Goal: Task Accomplishment & Management: Use online tool/utility

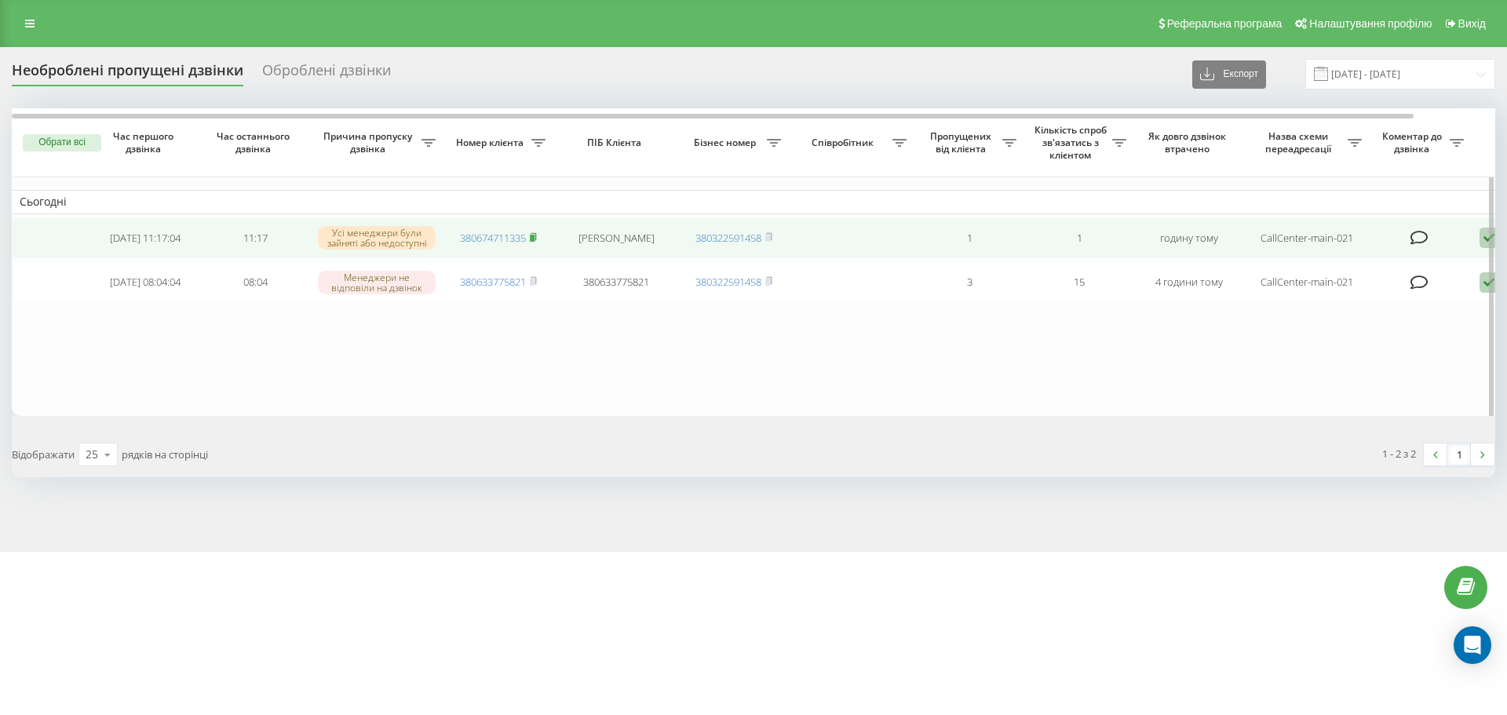
click at [533, 238] on rect at bounding box center [532, 238] width 5 height 7
click at [534, 239] on rect at bounding box center [532, 238] width 5 height 7
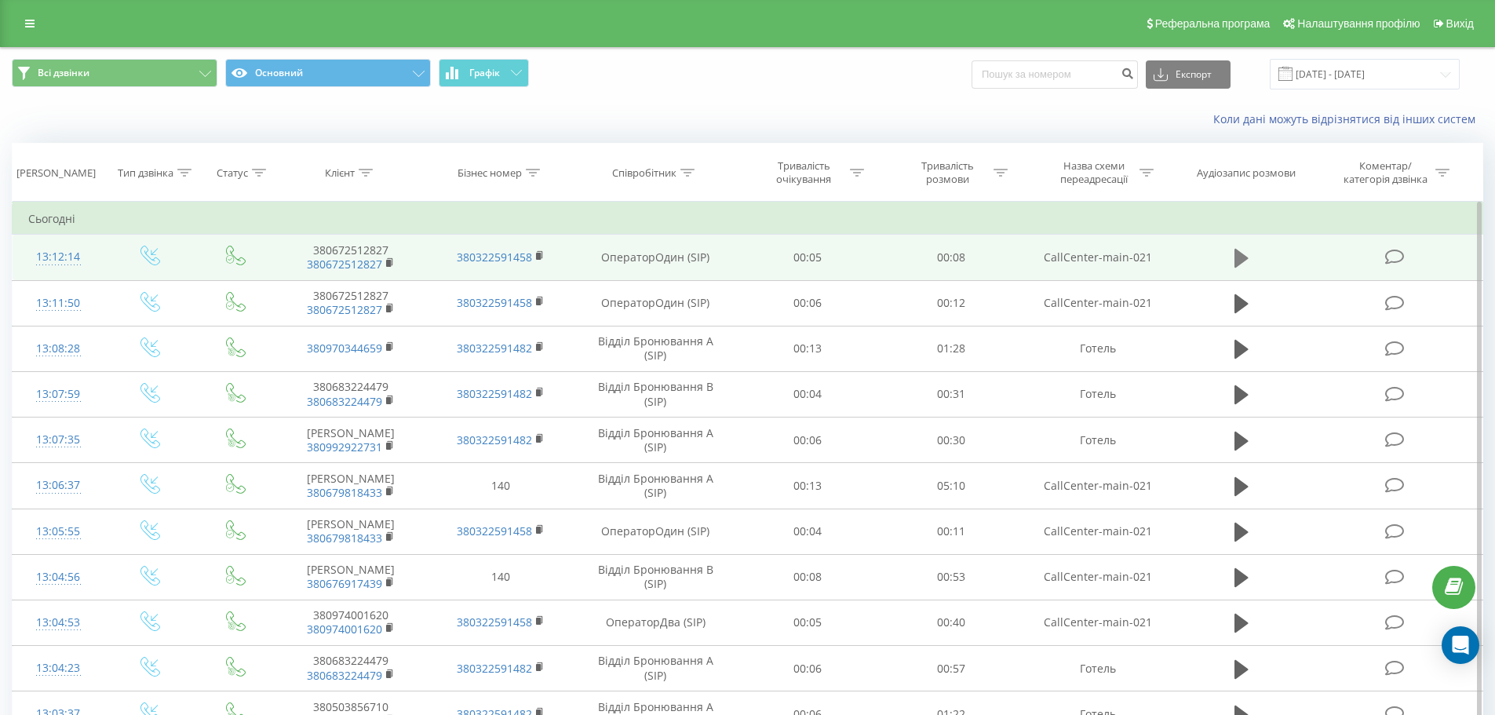
click at [1242, 260] on icon at bounding box center [1242, 258] width 14 height 19
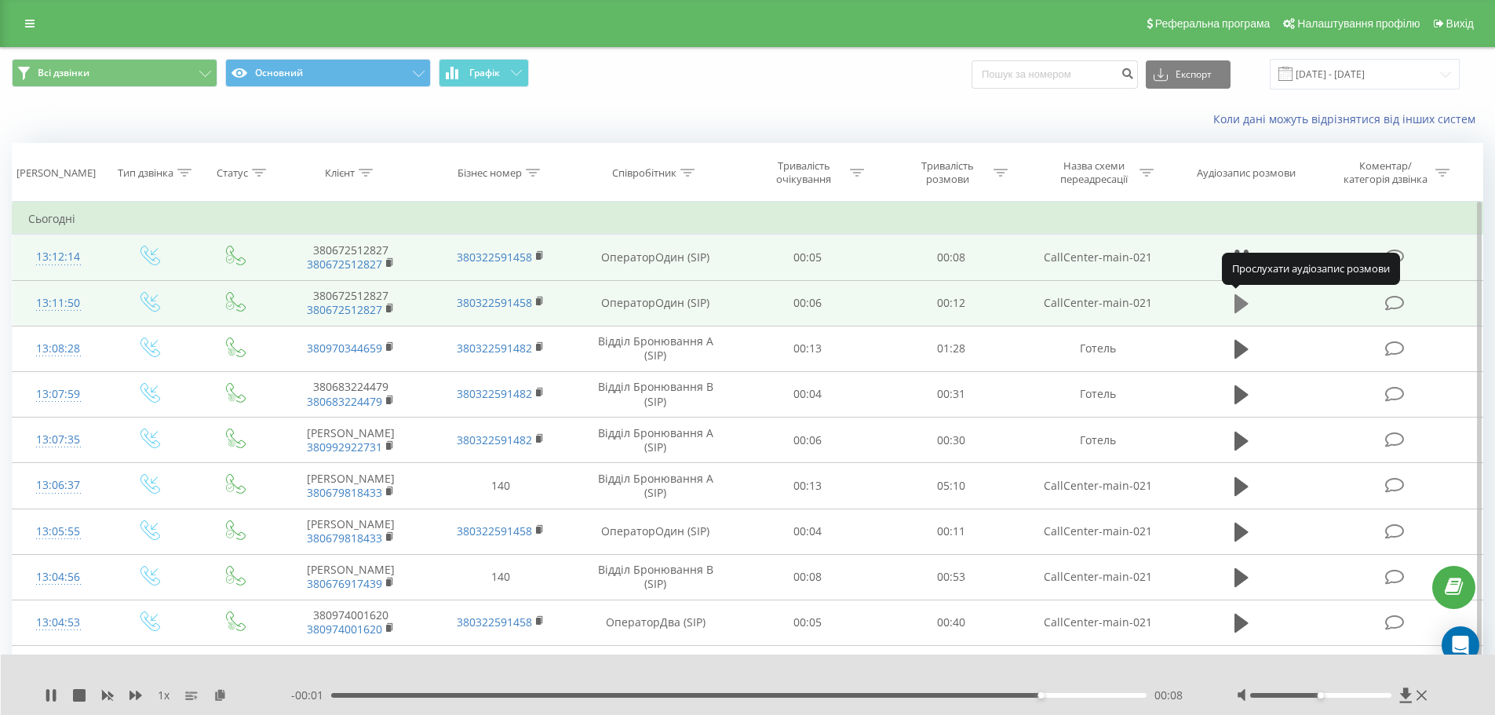
click at [1240, 305] on icon at bounding box center [1242, 303] width 14 height 19
